Goal: Task Accomplishment & Management: Manage account settings

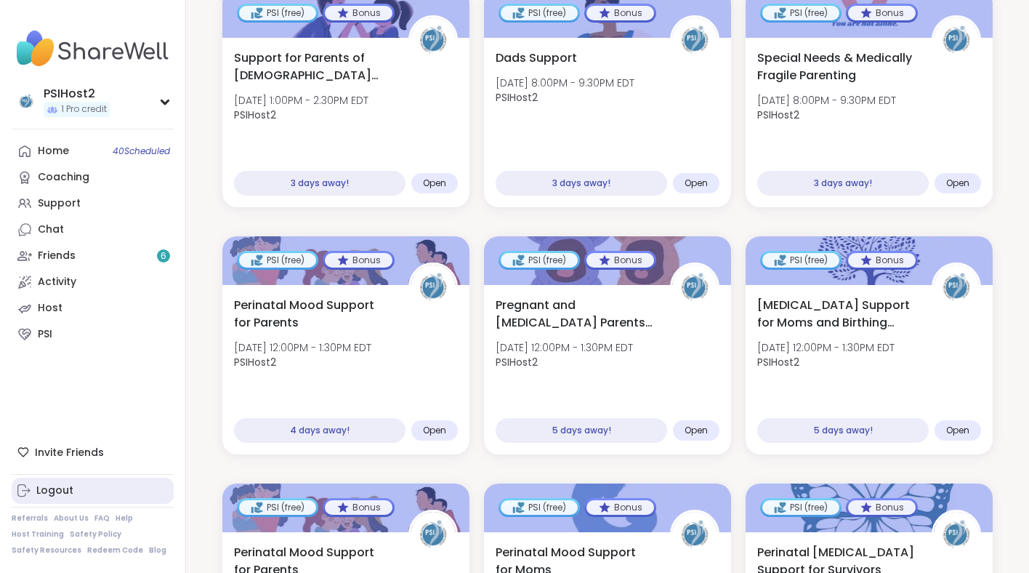
click at [105, 482] on link "Logout" at bounding box center [93, 490] width 162 height 26
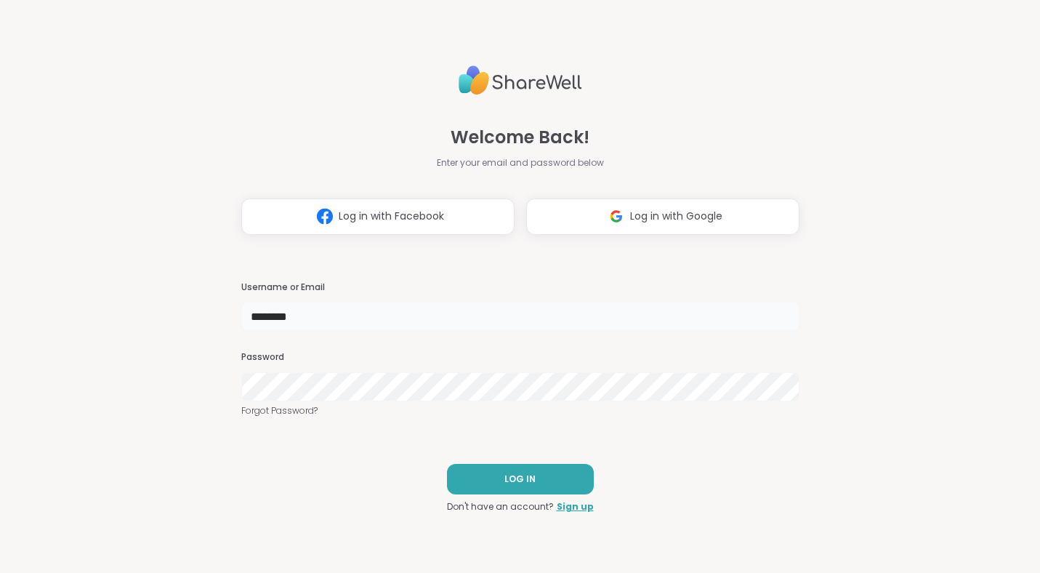
click at [264, 320] on input "********" at bounding box center [520, 316] width 558 height 29
type input "**********"
click at [556, 470] on button "LOG IN" at bounding box center [520, 479] width 147 height 31
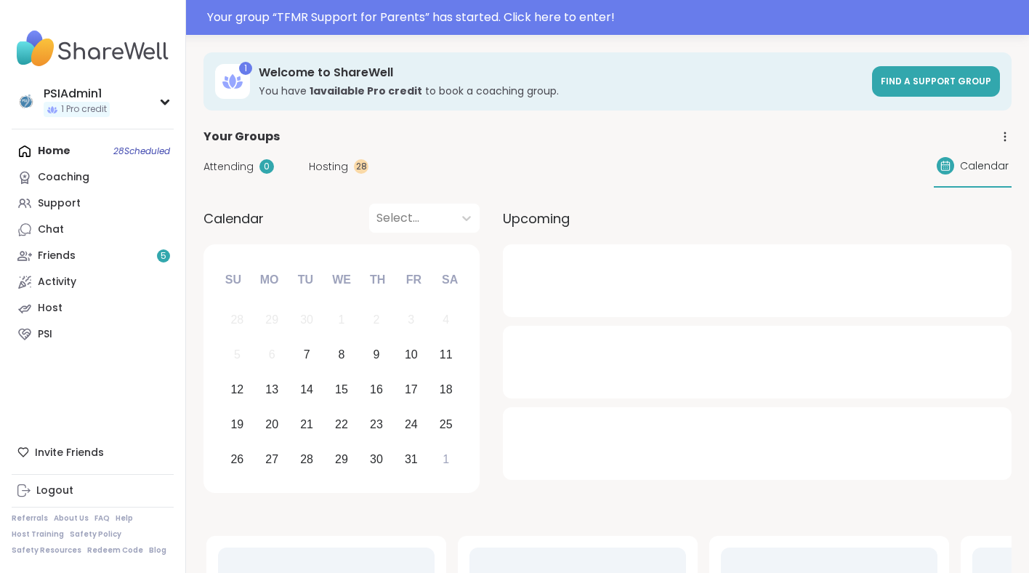
click at [108, 335] on link "PSI" at bounding box center [93, 334] width 162 height 26
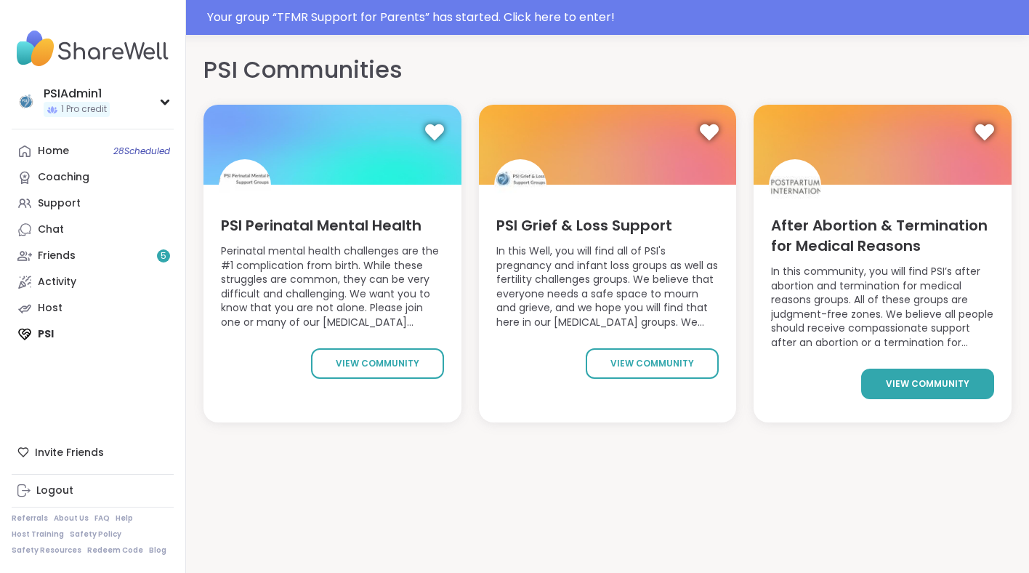
click at [922, 376] on link "view community" at bounding box center [927, 383] width 133 height 31
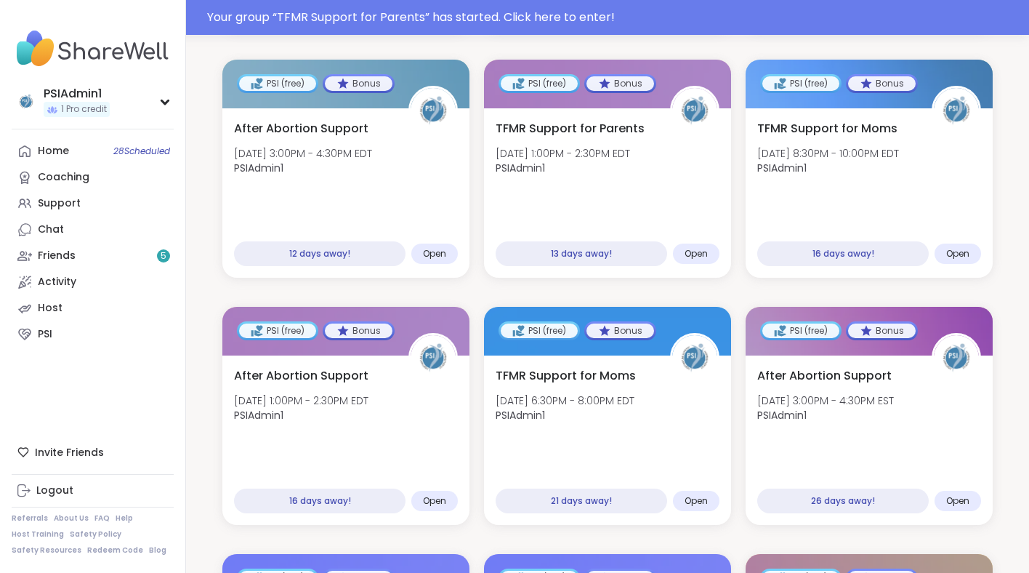
scroll to position [851, 0]
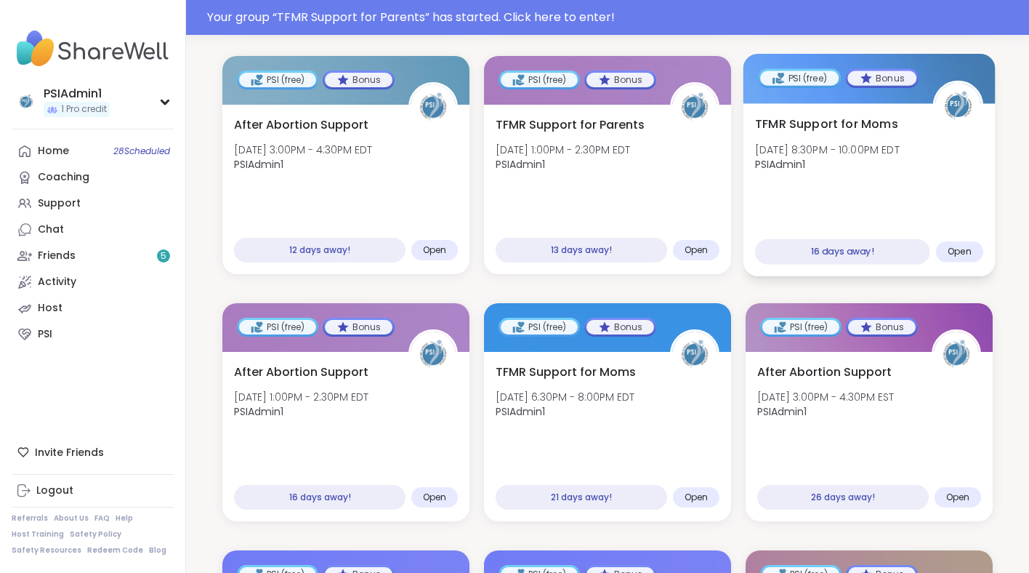
click at [822, 176] on div "TFMR Support for Moms [DATE] 8:30PM - 10:00PM EDT PSIAdmin1 16 days away! Open" at bounding box center [869, 189] width 252 height 173
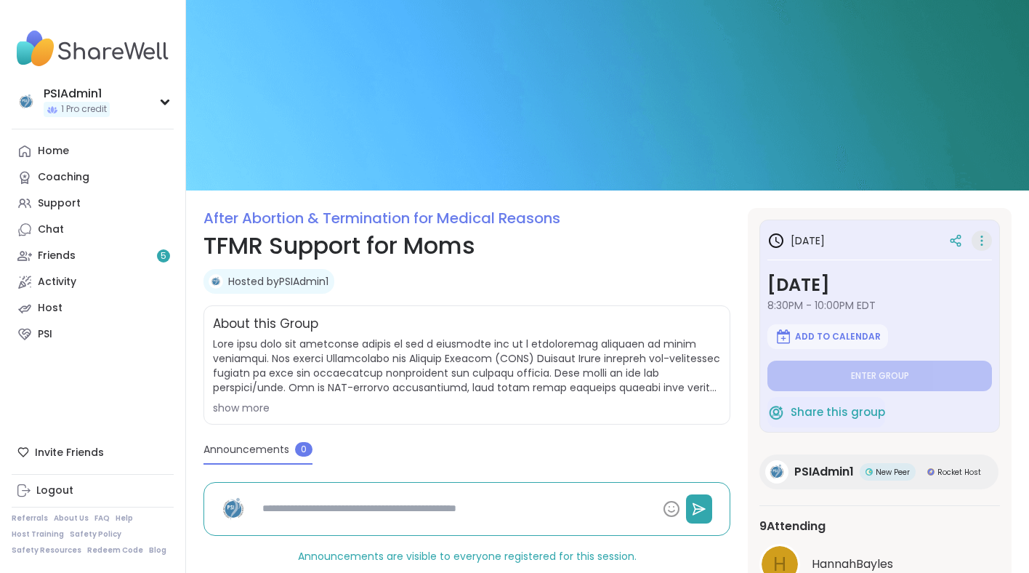
click at [977, 241] on div "After Abortion & Termination for Medical Reasons TFMR Support for Moms Hosted b…" at bounding box center [607, 542] width 843 height 1085
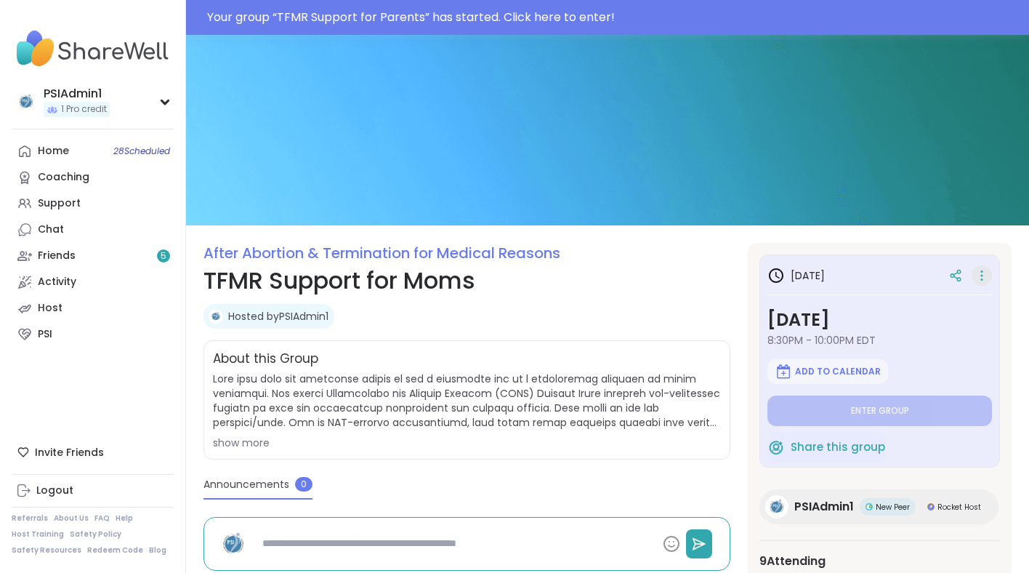
click at [984, 270] on icon at bounding box center [981, 275] width 15 height 20
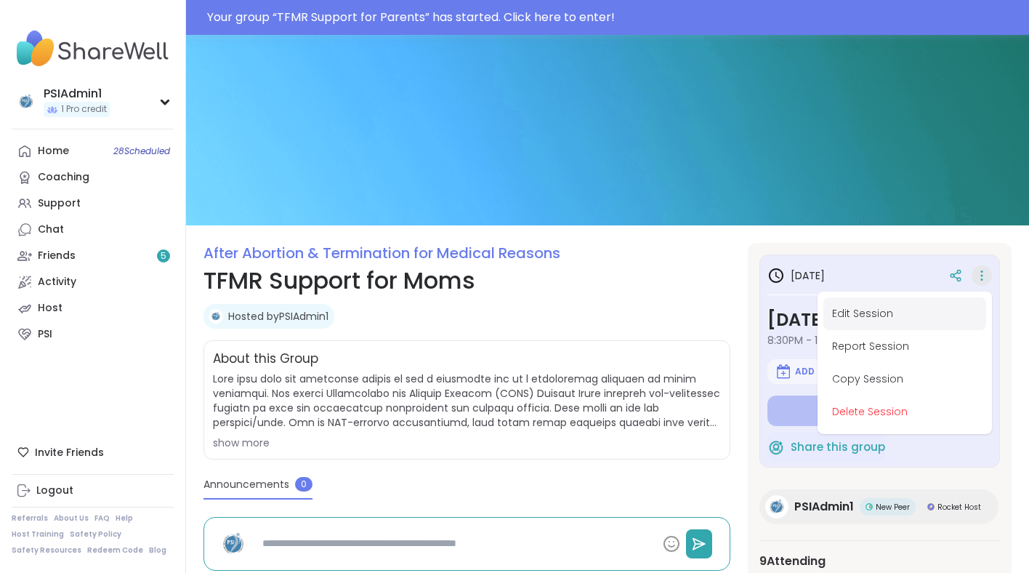
click at [894, 310] on button "Edit Session" at bounding box center [904, 313] width 163 height 33
type textarea "*"
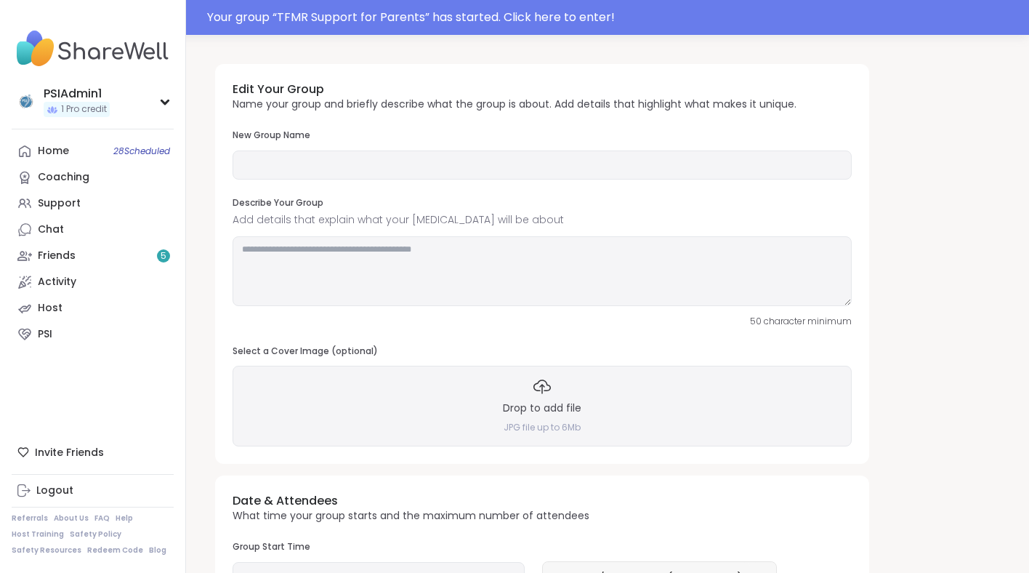
type input "**********"
type textarea "**********"
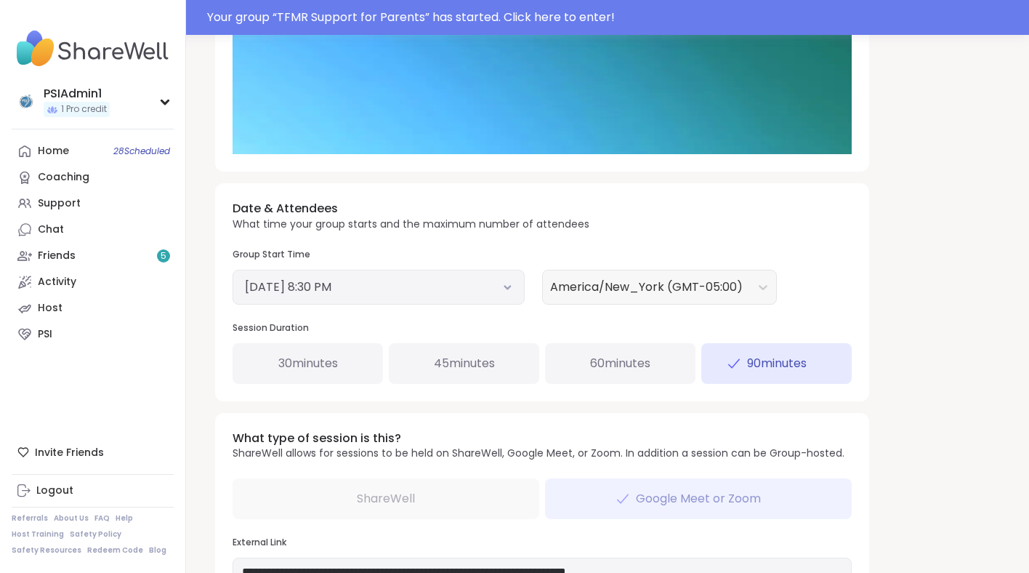
scroll to position [445, 0]
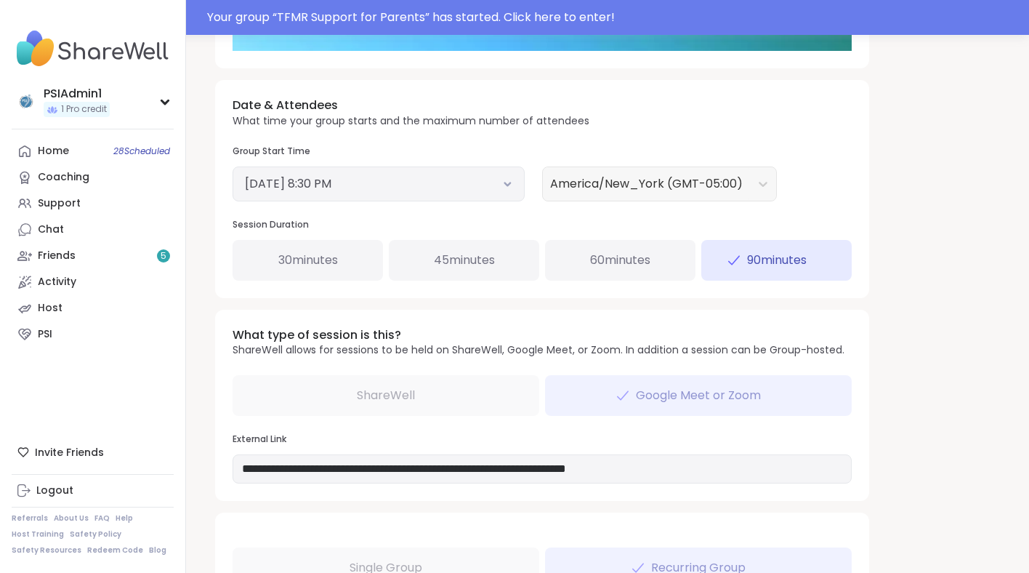
click at [367, 187] on button "October 23, 2025 8:30 PM" at bounding box center [378, 183] width 267 height 17
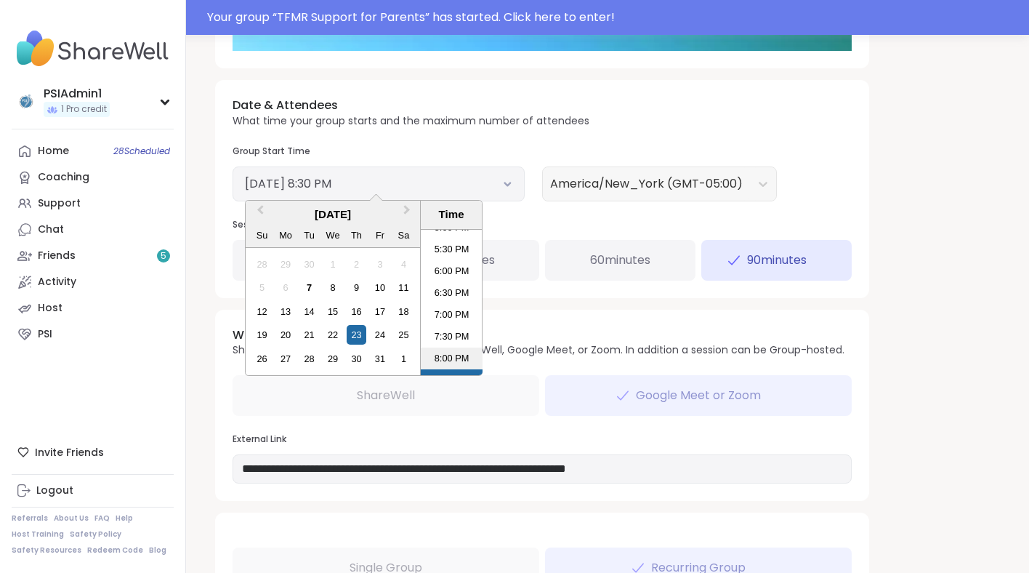
scroll to position [751, 0]
click at [453, 292] on li "6:30 PM" at bounding box center [452, 296] width 62 height 22
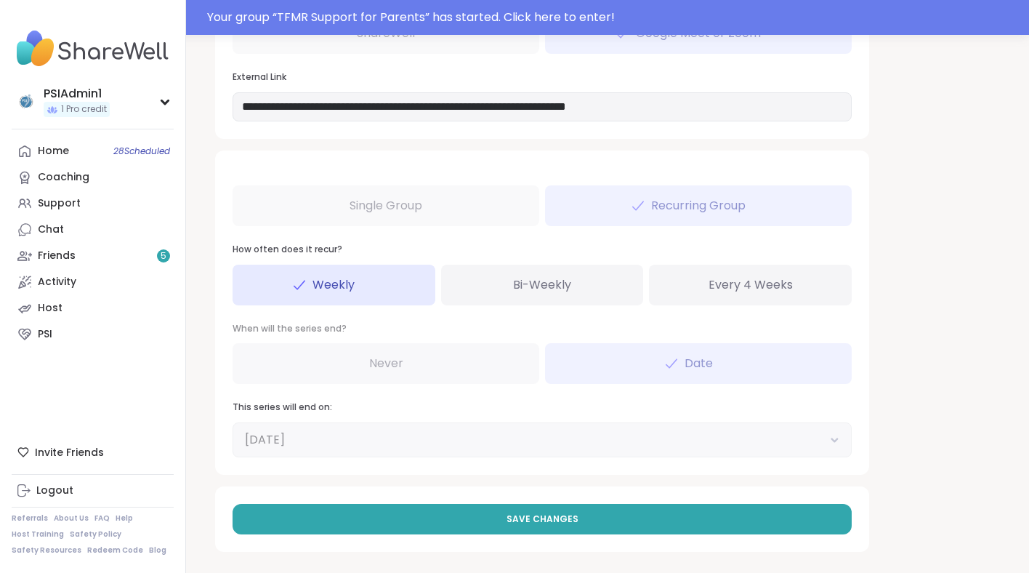
scroll to position [812, 0]
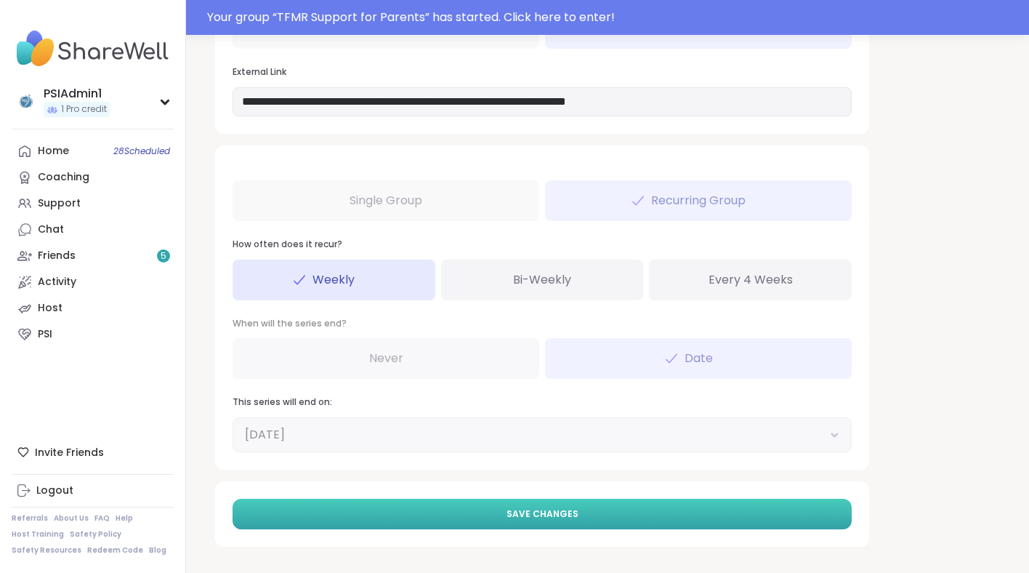
click at [506, 504] on button "Save Changes" at bounding box center [542, 513] width 619 height 31
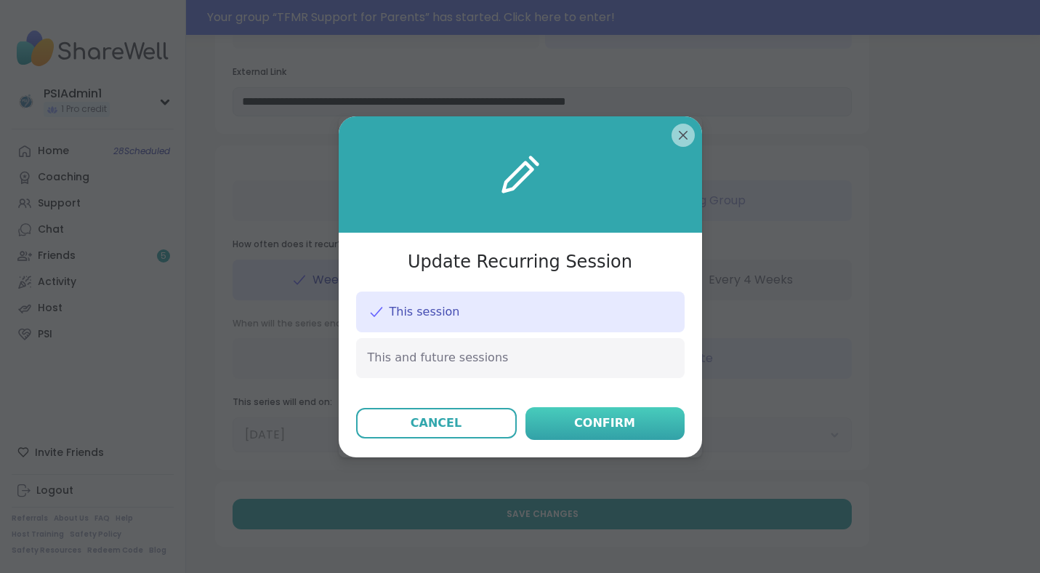
click at [608, 432] on button "Confirm" at bounding box center [604, 423] width 159 height 33
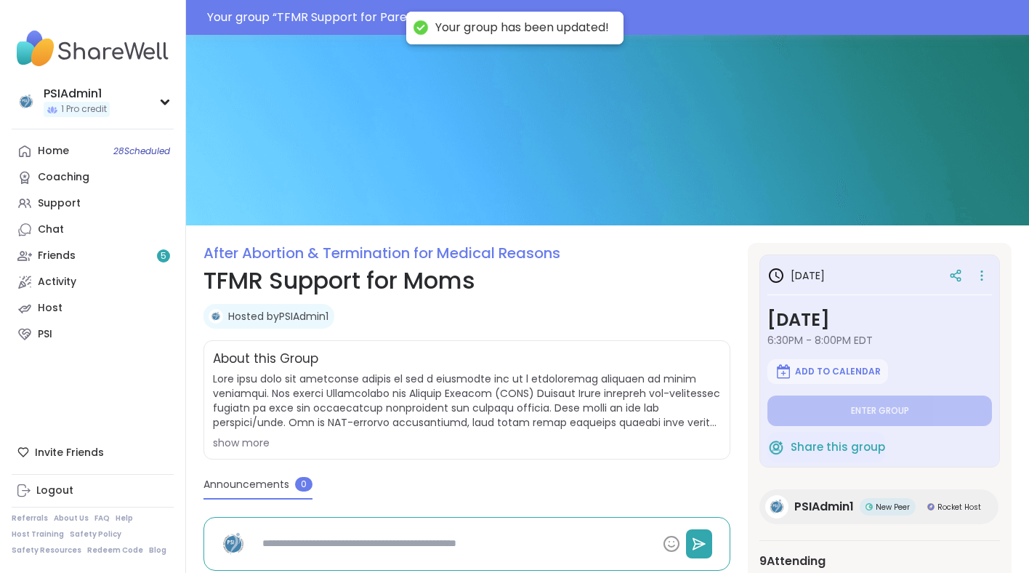
type textarea "*"
